Goal: Information Seeking & Learning: Find specific page/section

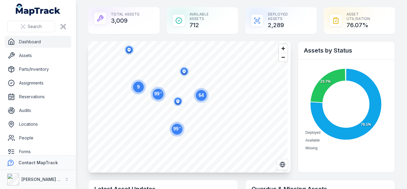
drag, startPoint x: 196, startPoint y: 106, endPoint x: 185, endPoint y: 76, distance: 32.0
click at [185, 76] on icon "button" at bounding box center [184, 71] width 12 height 12
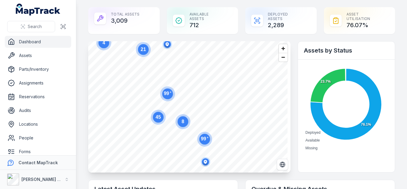
drag, startPoint x: 169, startPoint y: 104, endPoint x: 169, endPoint y: 96, distance: 8.1
click at [169, 96] on circle at bounding box center [167, 93] width 11 height 11
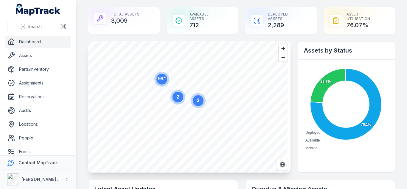
click at [177, 100] on circle at bounding box center [178, 97] width 11 height 11
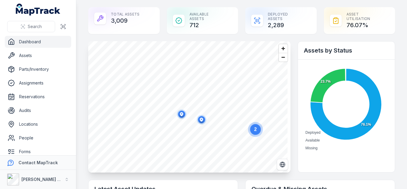
drag, startPoint x: 177, startPoint y: 101, endPoint x: 182, endPoint y: 112, distance: 12.3
click at [182, 112] on icon "button" at bounding box center [181, 114] width 3 height 4
click at [180, 112] on icon "button" at bounding box center [181, 112] width 3 height 4
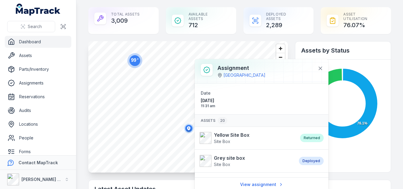
click at [174, 41] on div "2 99 +" at bounding box center [187, 41] width 199 height 0
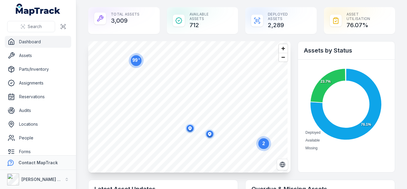
click at [190, 128] on ellipse "button" at bounding box center [190, 128] width 7 height 7
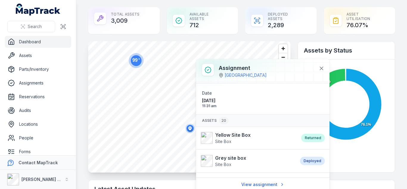
click at [190, 128] on ellipse "button" at bounding box center [190, 128] width 7 height 7
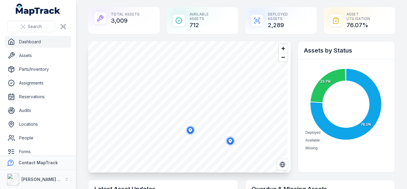
click at [190, 128] on ellipse "button" at bounding box center [190, 129] width 7 height 7
click at [226, 137] on icon "button" at bounding box center [231, 141] width 12 height 12
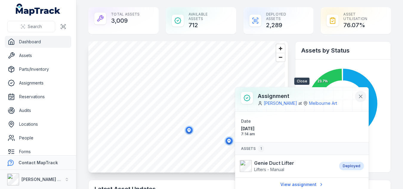
click at [361, 96] on icon at bounding box center [360, 96] width 3 height 3
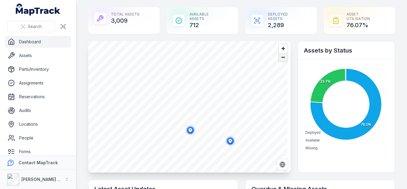
click at [279, 60] on span "Zoom out" at bounding box center [283, 57] width 9 height 8
click at [279, 59] on span "Zoom out" at bounding box center [283, 57] width 9 height 8
click at [281, 58] on span "Zoom out" at bounding box center [283, 57] width 9 height 8
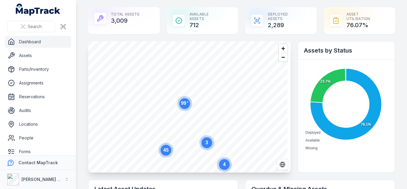
click at [34, 38] on link "Dashboard" at bounding box center [38, 42] width 66 height 12
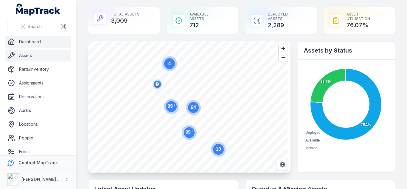
click at [30, 54] on link "Assets" at bounding box center [38, 55] width 66 height 12
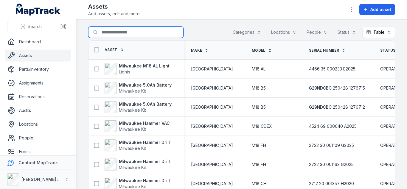
click at [139, 32] on input "Search for assets" at bounding box center [135, 32] width 95 height 11
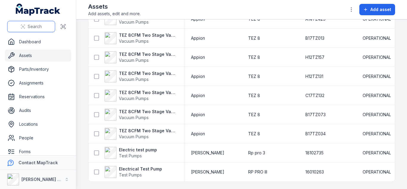
click at [45, 26] on button "Search" at bounding box center [31, 26] width 48 height 11
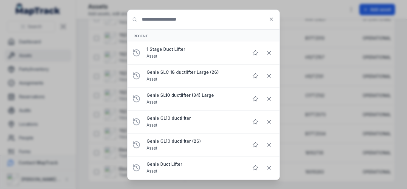
click at [264, 18] on input "Search for anything" at bounding box center [204, 19] width 152 height 19
click at [272, 20] on icon at bounding box center [272, 19] width 6 height 6
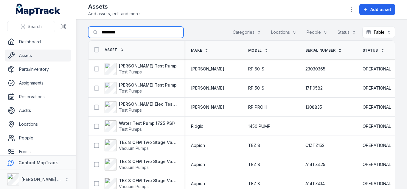
click at [120, 31] on input "*********" at bounding box center [135, 32] width 95 height 11
type input "*"
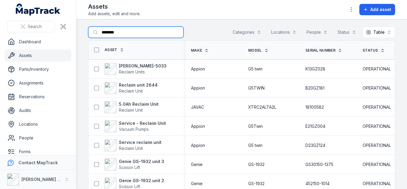
type input "*********"
drag, startPoint x: 144, startPoint y: 30, endPoint x: 93, endPoint y: 32, distance: 50.7
click at [93, 32] on input "*********" at bounding box center [135, 32] width 95 height 11
click at [240, 29] on button "Categories" at bounding box center [247, 32] width 36 height 11
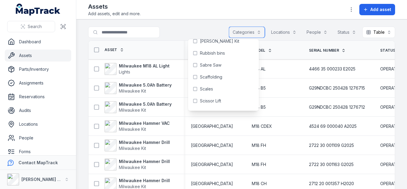
scroll to position [877, 0]
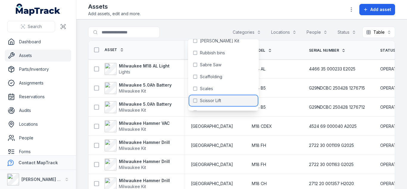
click at [209, 100] on span "Scissor Lift" at bounding box center [210, 101] width 21 height 6
click at [176, 21] on main "**********" at bounding box center [241, 103] width 331 height 169
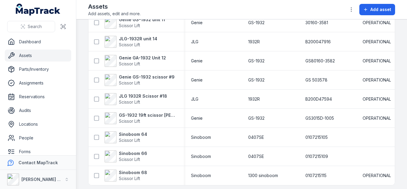
scroll to position [237, 0]
click at [148, 96] on strong "JLG 1932R Scissor #18" at bounding box center [143, 96] width 48 height 6
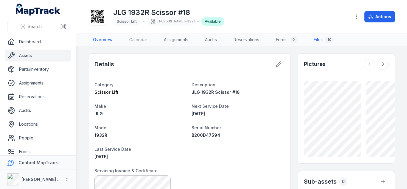
click at [322, 38] on link "Files 10" at bounding box center [324, 40] width 30 height 13
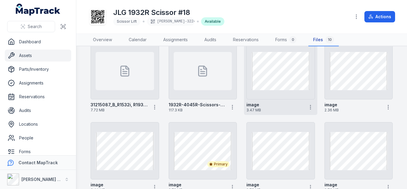
scroll to position [27, 0]
click at [310, 105] on circle "button" at bounding box center [310, 105] width 1 height 1
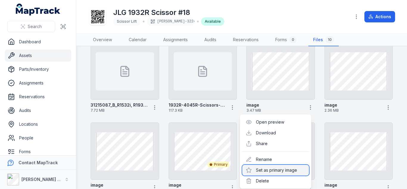
click at [269, 168] on div "Set as primary image" at bounding box center [275, 170] width 67 height 11
